Goal: Information Seeking & Learning: Check status

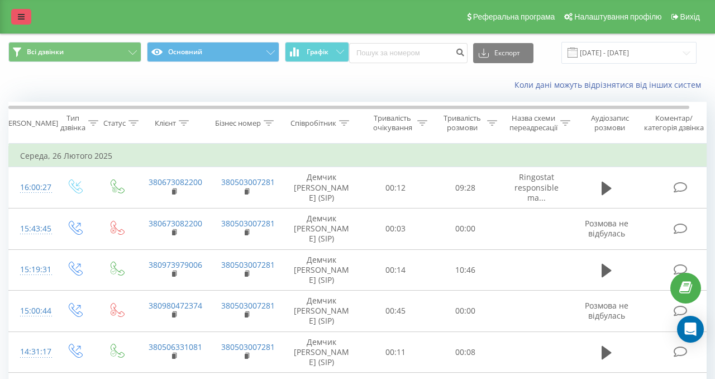
click at [20, 15] on icon at bounding box center [21, 17] width 7 height 8
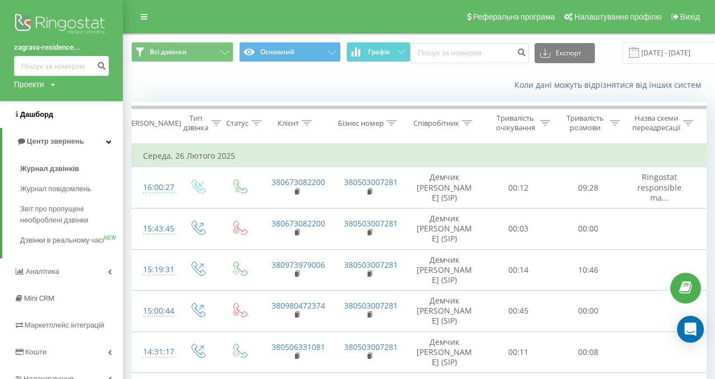
click at [27, 120] on span "Дашборд" at bounding box center [33, 114] width 39 height 11
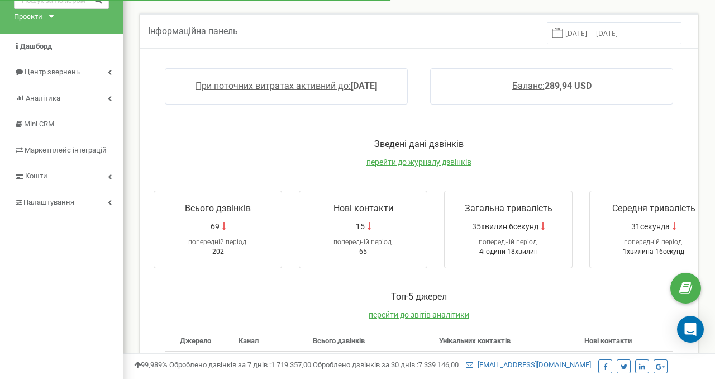
scroll to position [65, 0]
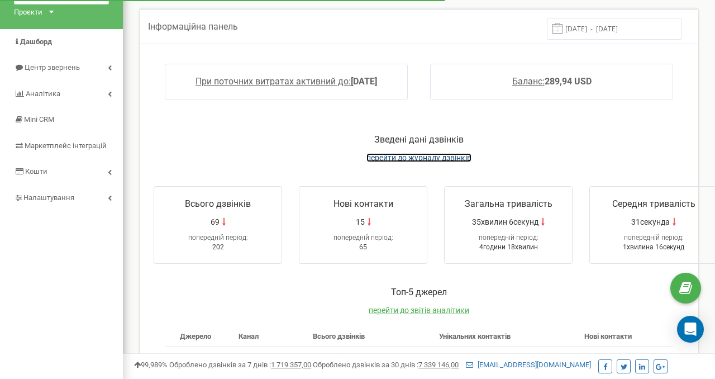
click at [392, 158] on span "перейти до журналу дзвінків" at bounding box center [419, 157] width 105 height 9
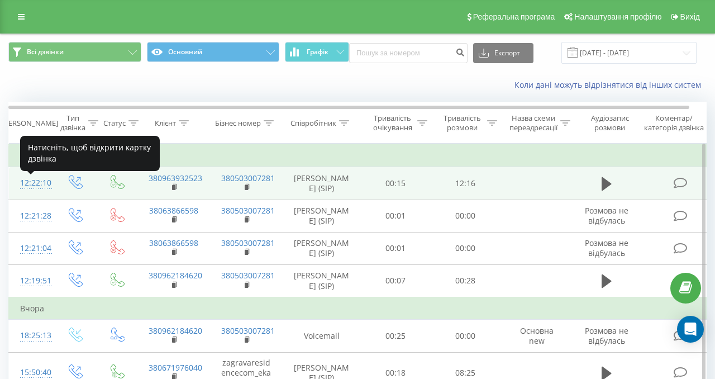
click at [29, 185] on div "12:22:10" at bounding box center [31, 183] width 22 height 22
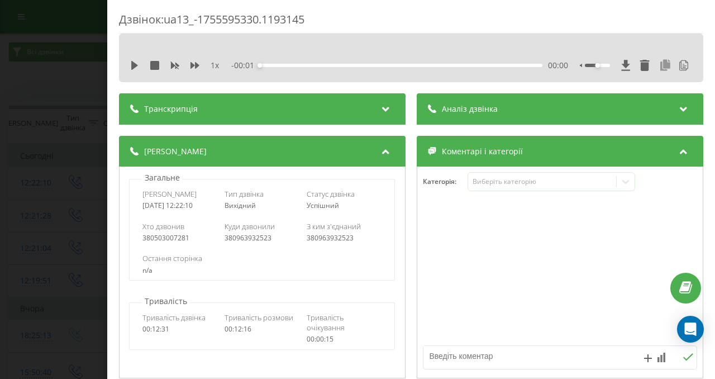
click at [663, 66] on icon at bounding box center [665, 65] width 13 height 11
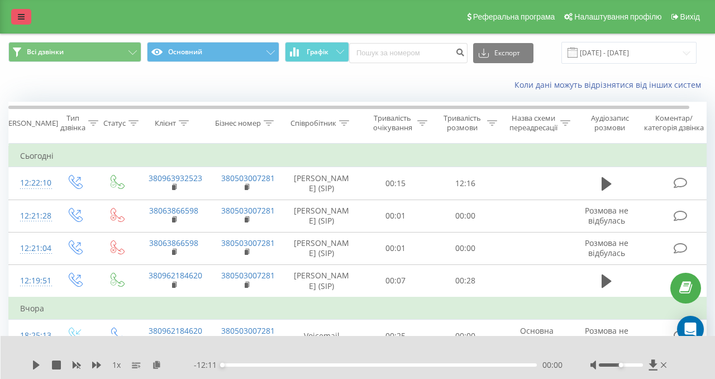
click at [30, 20] on link at bounding box center [21, 17] width 20 height 16
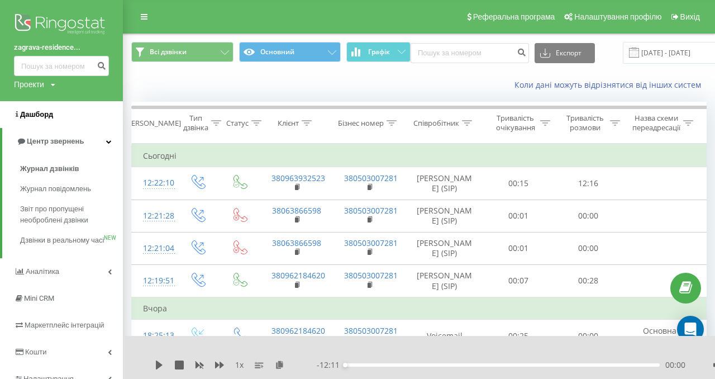
click at [42, 121] on link "Дашборд" at bounding box center [61, 114] width 123 height 27
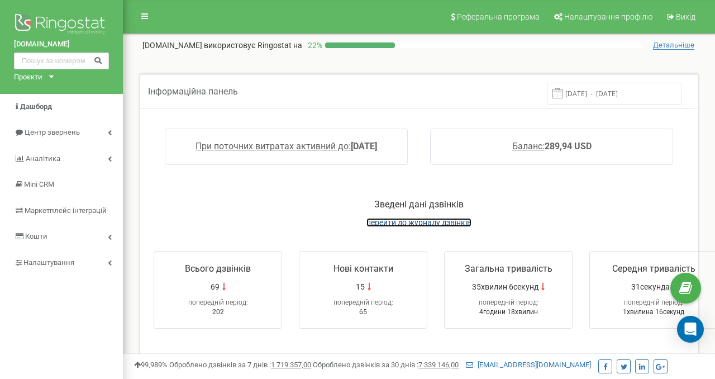
click at [393, 221] on span "перейти до журналу дзвінків" at bounding box center [419, 222] width 105 height 9
